Goal: Task Accomplishment & Management: Use online tool/utility

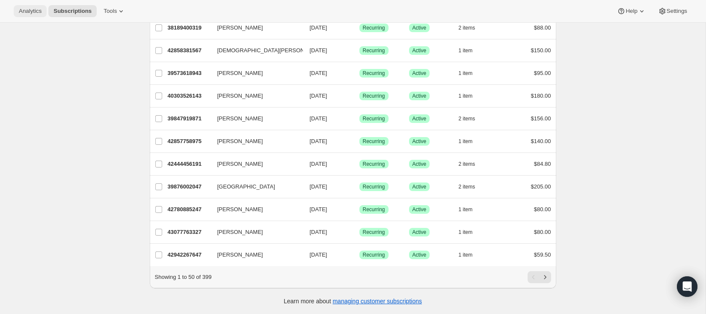
click at [33, 13] on span "Analytics" at bounding box center [30, 11] width 23 height 7
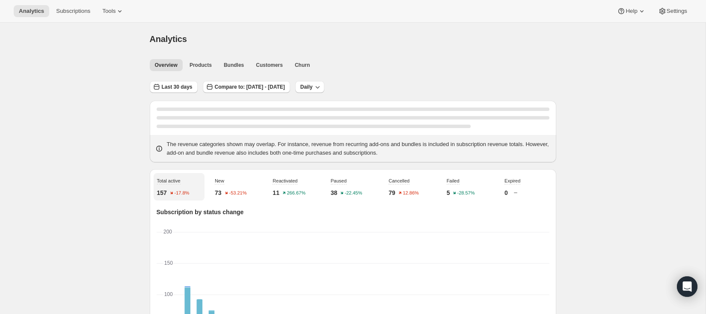
scroll to position [1, 0]
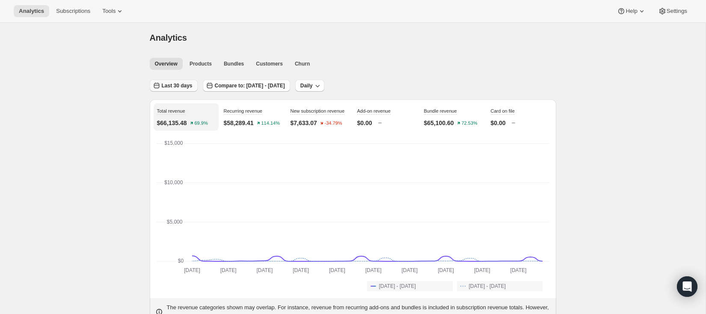
click at [177, 88] on span "Last 30 days" at bounding box center [177, 85] width 31 height 7
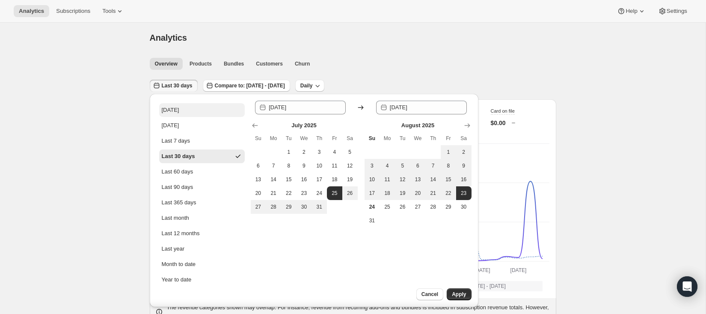
click at [181, 107] on button "[DATE]" at bounding box center [202, 110] width 86 height 14
type input "[DATE]"
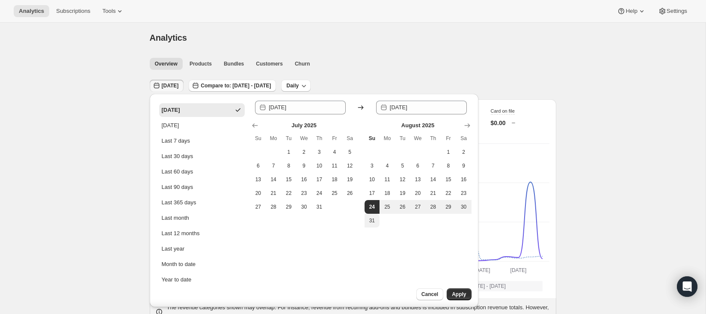
click at [458, 290] on button "Apply" at bounding box center [459, 294] width 24 height 12
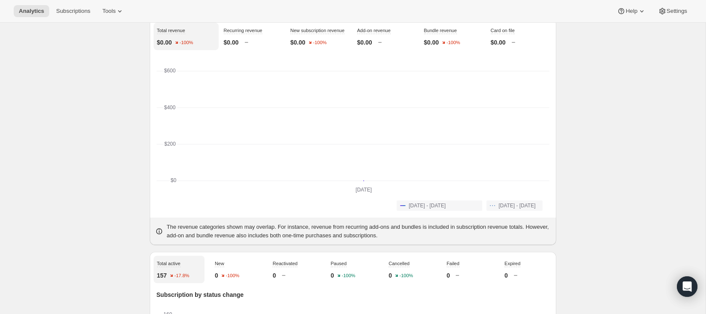
scroll to position [0, 0]
